Goal: Check status: Check status

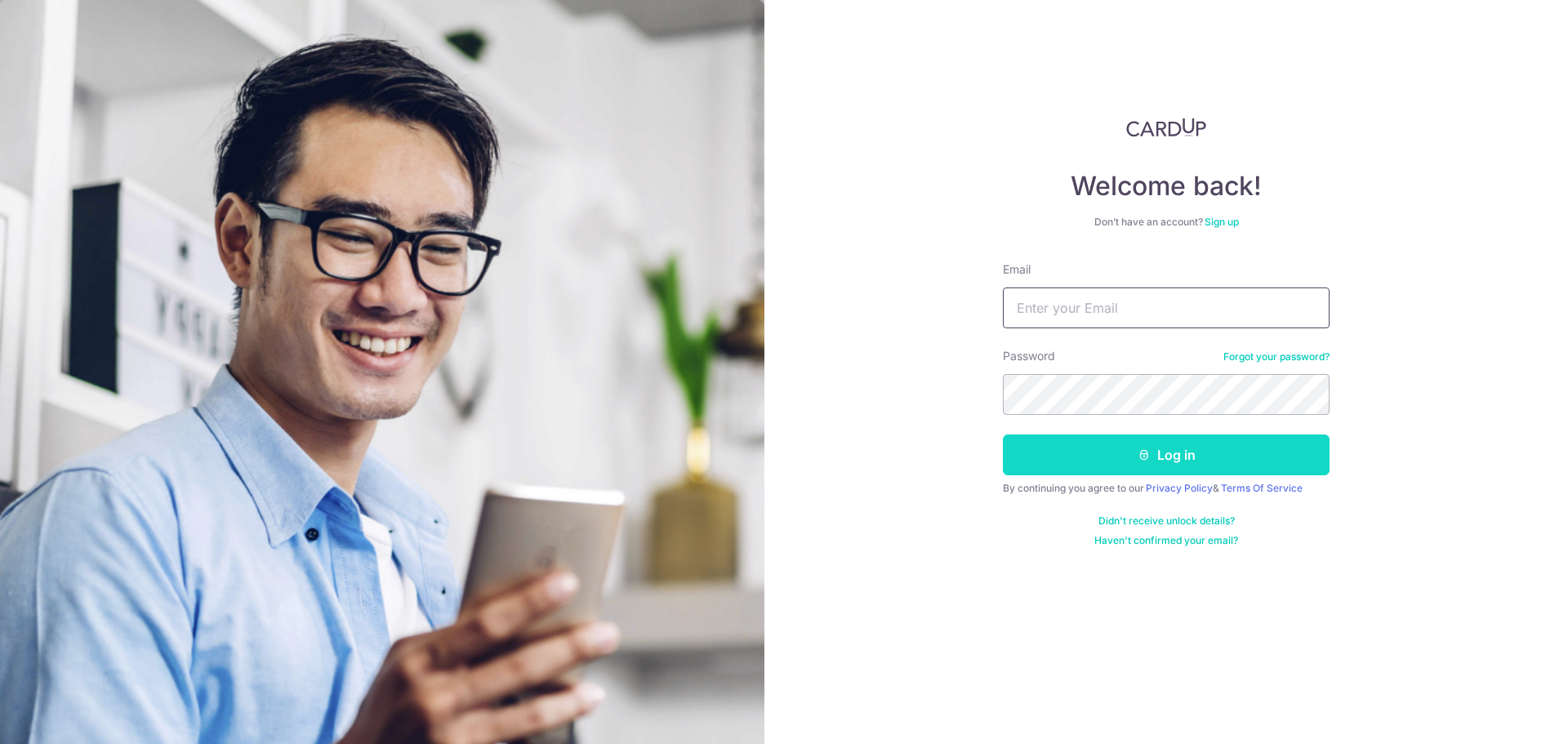
type input "[DOMAIN_NAME][EMAIL_ADDRESS][PERSON_NAME][DOMAIN_NAME]"
click at [1191, 464] on button "Log in" at bounding box center [1165, 455] width 327 height 41
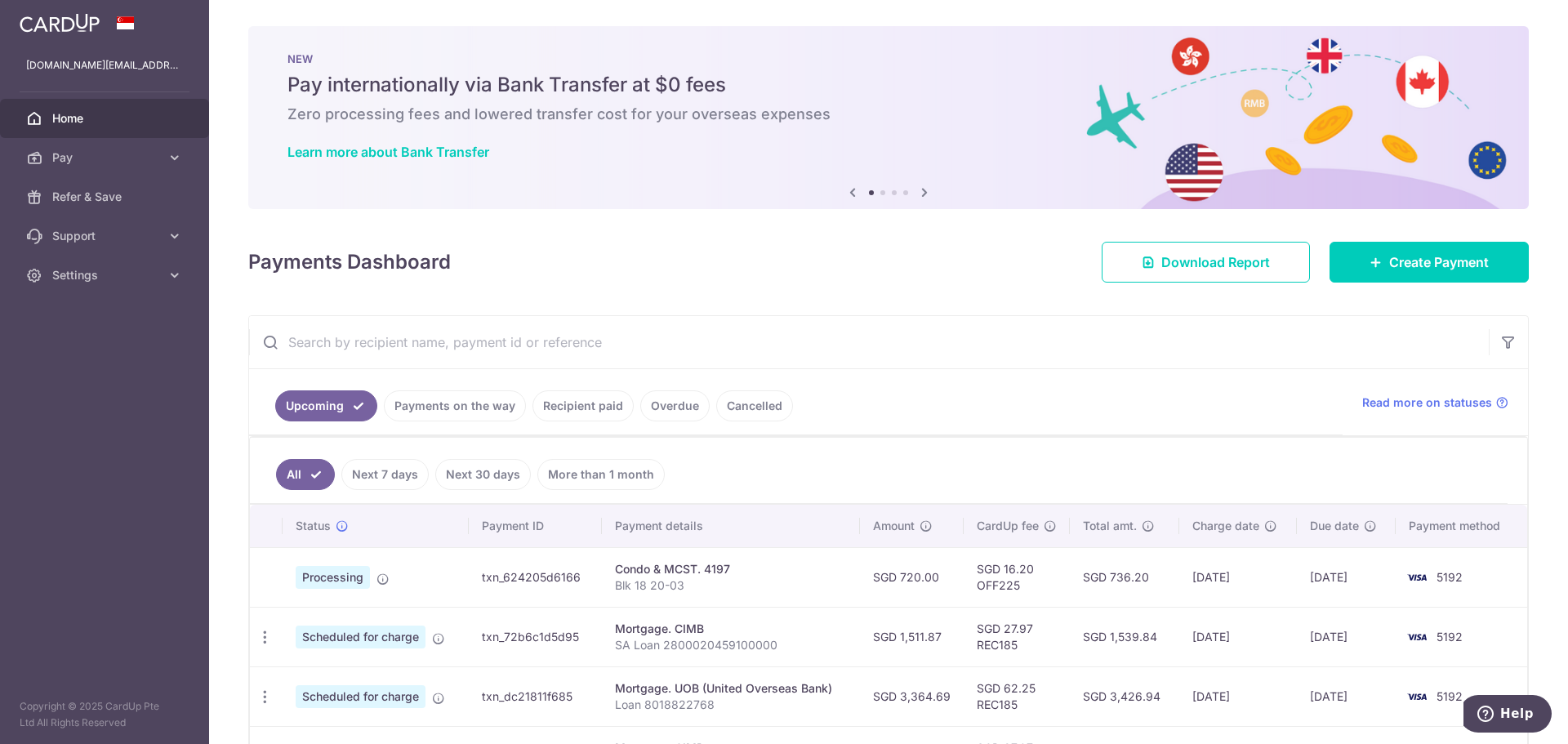
click at [599, 406] on link "Recipient paid" at bounding box center [583, 406] width 102 height 31
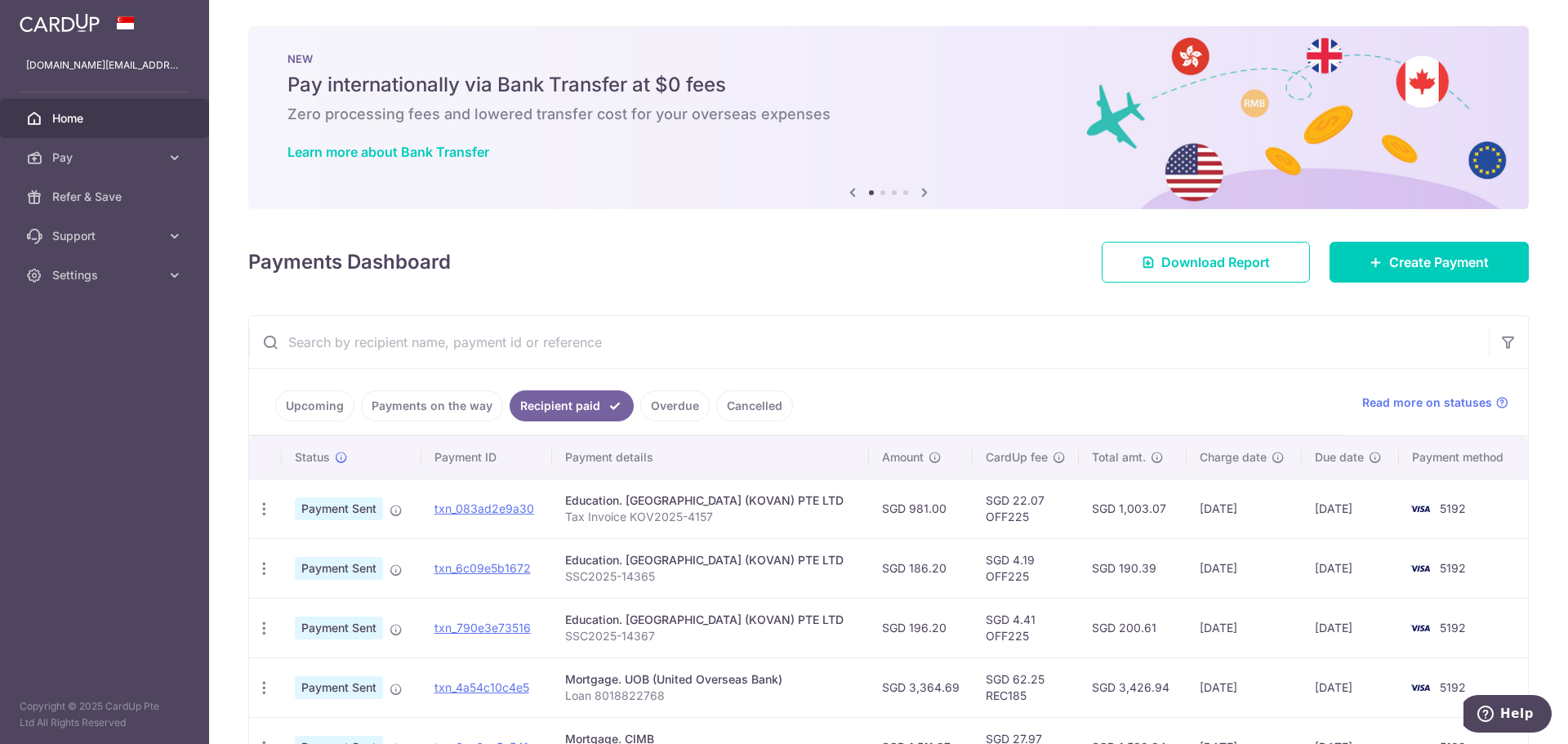
scroll to position [81, 0]
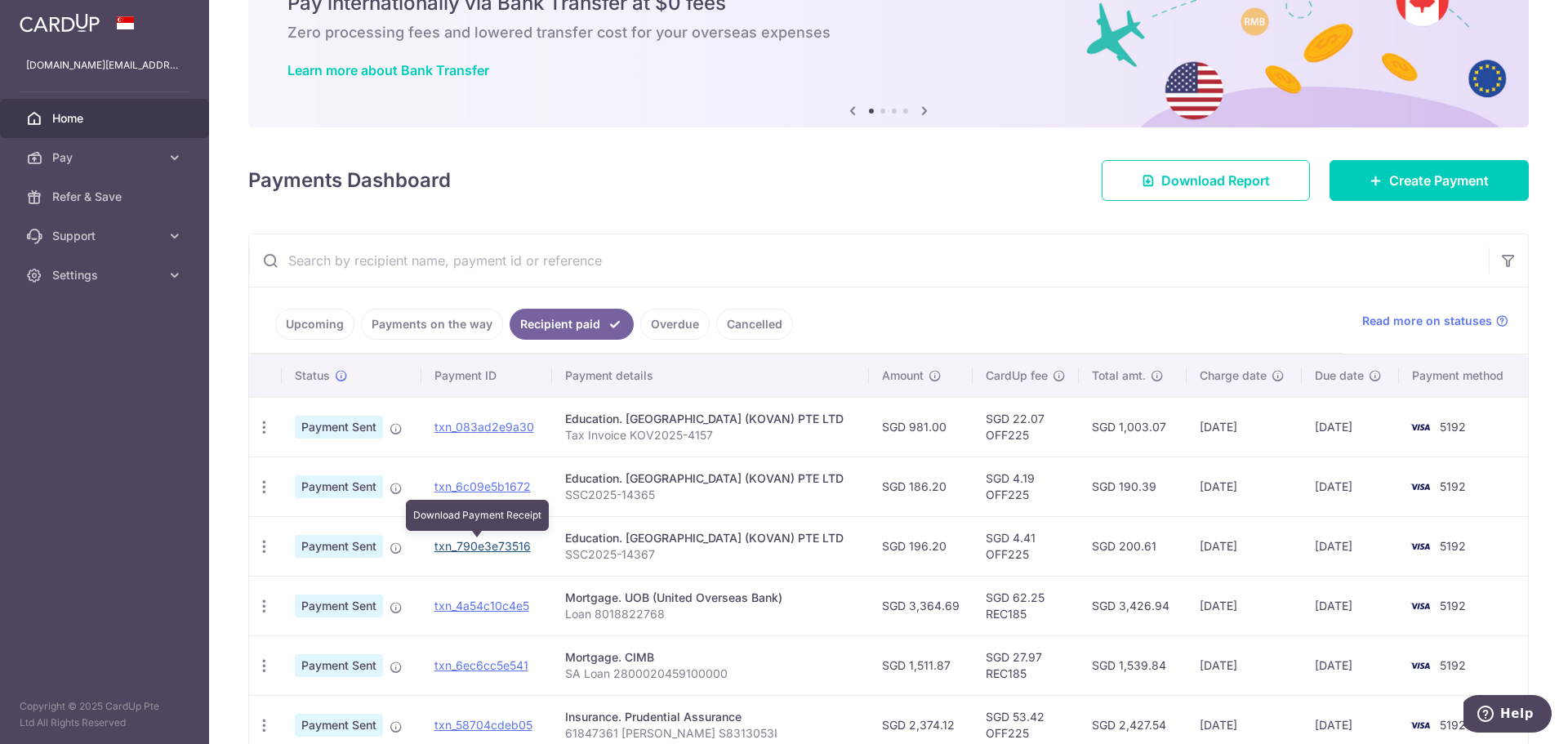
drag, startPoint x: 484, startPoint y: 545, endPoint x: 851, endPoint y: 61, distance: 607.4
click at [484, 545] on link "txn_790e3e73516" at bounding box center [482, 545] width 96 height 14
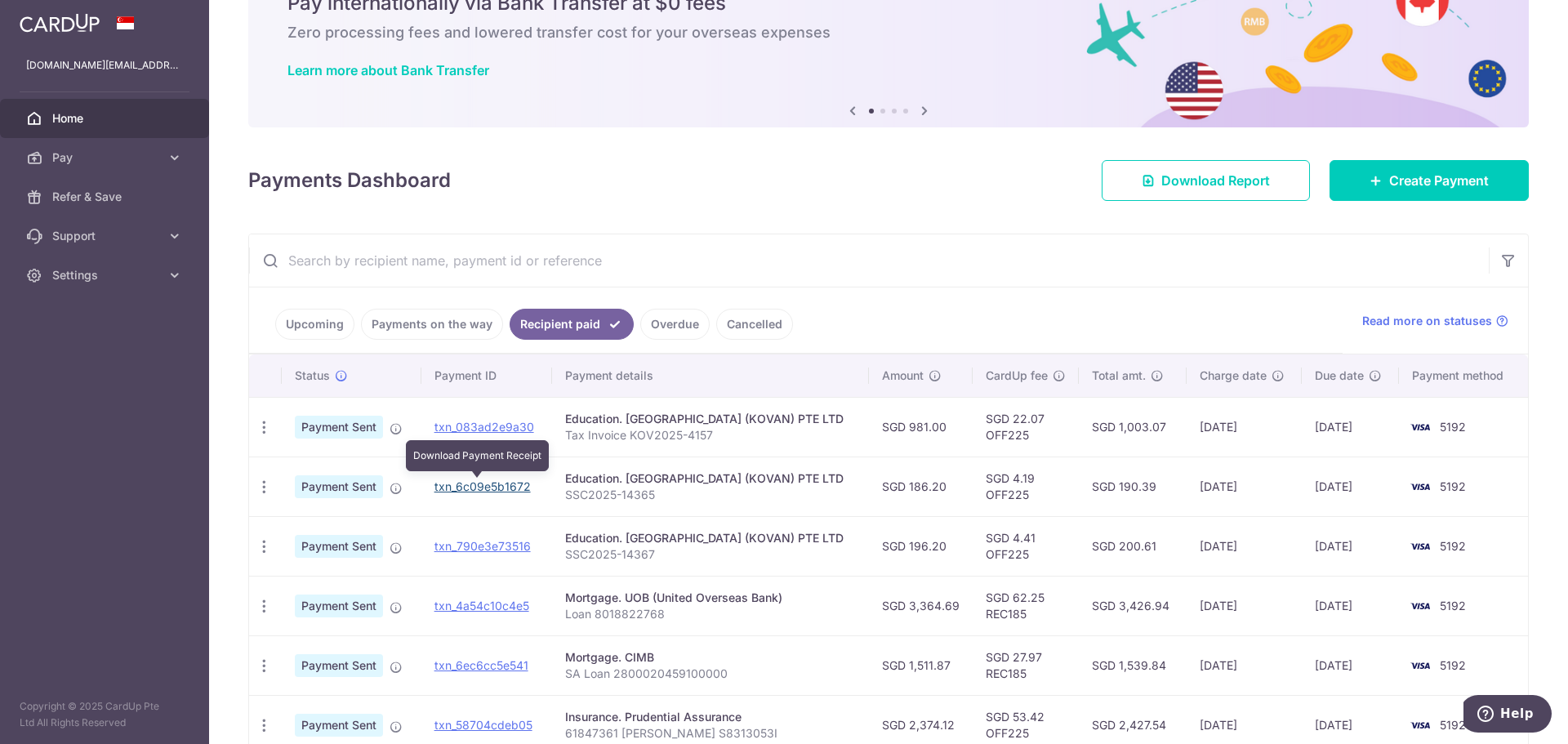
drag, startPoint x: 475, startPoint y: 484, endPoint x: 859, endPoint y: 59, distance: 572.8
click at [475, 484] on link "txn_6c09e5b1672" at bounding box center [482, 486] width 96 height 14
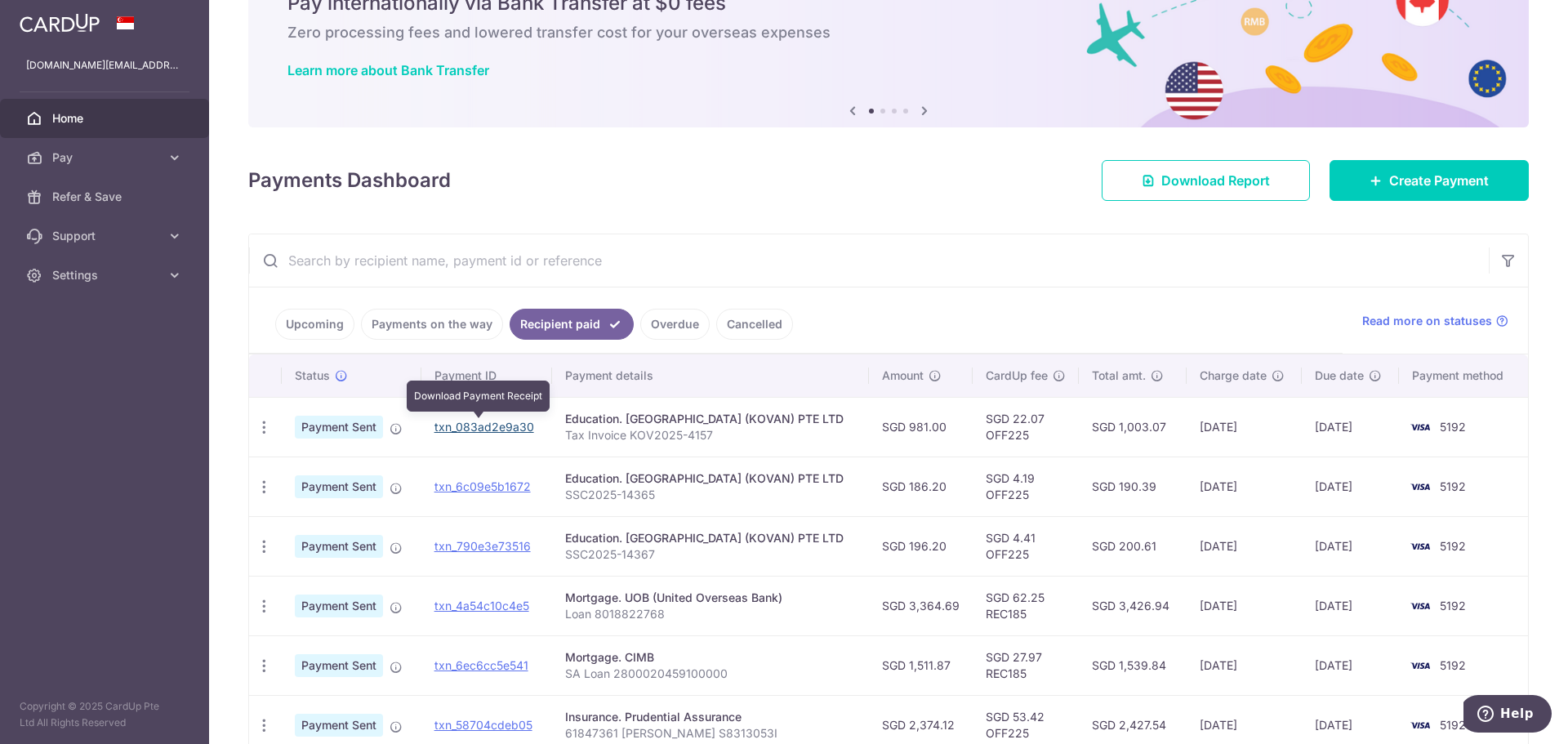
drag, startPoint x: 481, startPoint y: 426, endPoint x: 862, endPoint y: 50, distance: 535.3
click at [481, 426] on link "txn_083ad2e9a30" at bounding box center [484, 426] width 100 height 14
click at [315, 323] on link "Upcoming" at bounding box center [315, 324] width 80 height 31
